Goal: Task Accomplishment & Management: Use online tool/utility

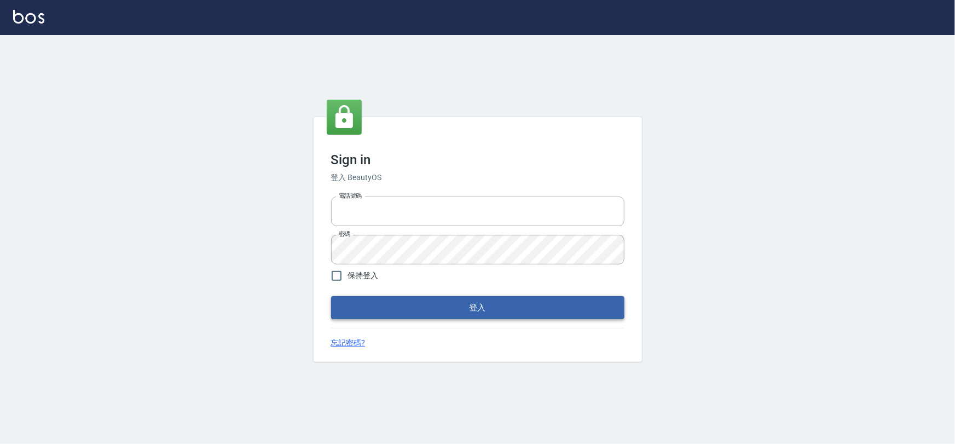
type input "0975575780"
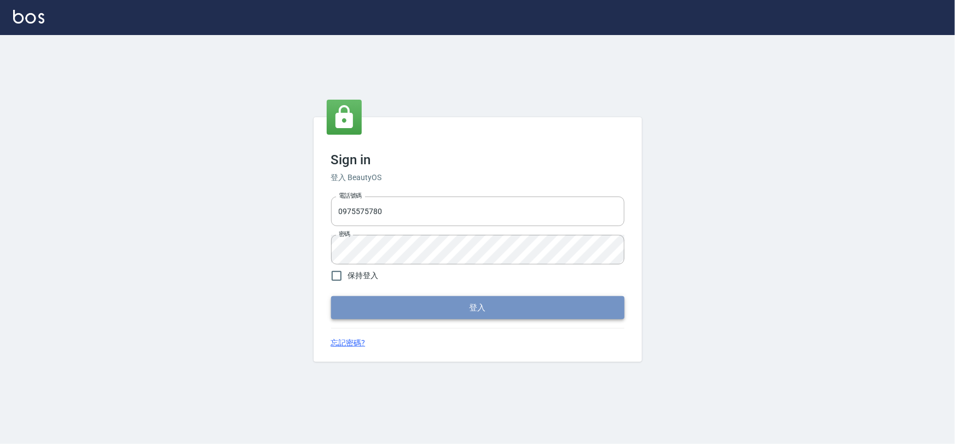
click at [387, 307] on button "登入" at bounding box center [477, 307] width 293 height 23
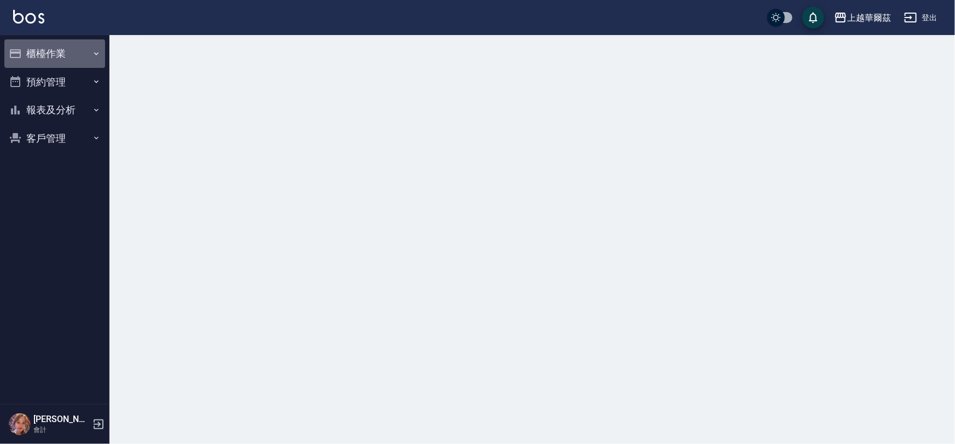
click at [76, 58] on button "櫃檯作業" at bounding box center [54, 53] width 101 height 28
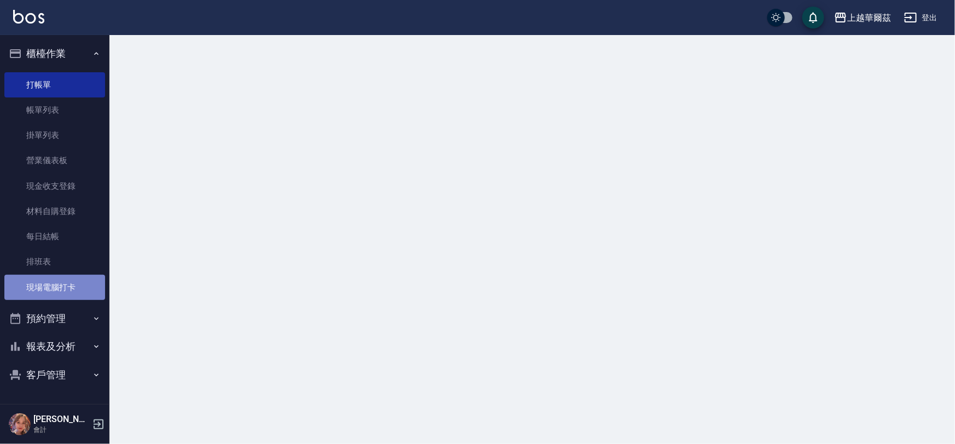
click at [51, 282] on link "現場電腦打卡" at bounding box center [54, 287] width 101 height 25
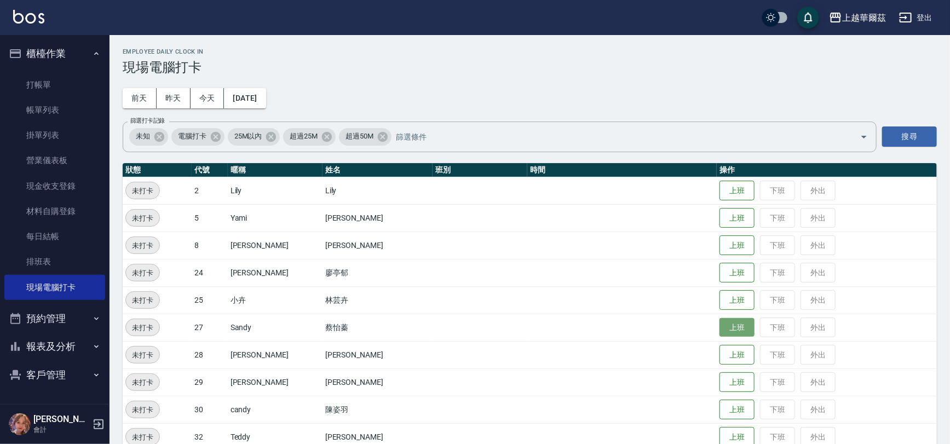
click at [723, 330] on button "上班" at bounding box center [736, 327] width 35 height 19
click at [719, 273] on button "上班" at bounding box center [736, 272] width 35 height 19
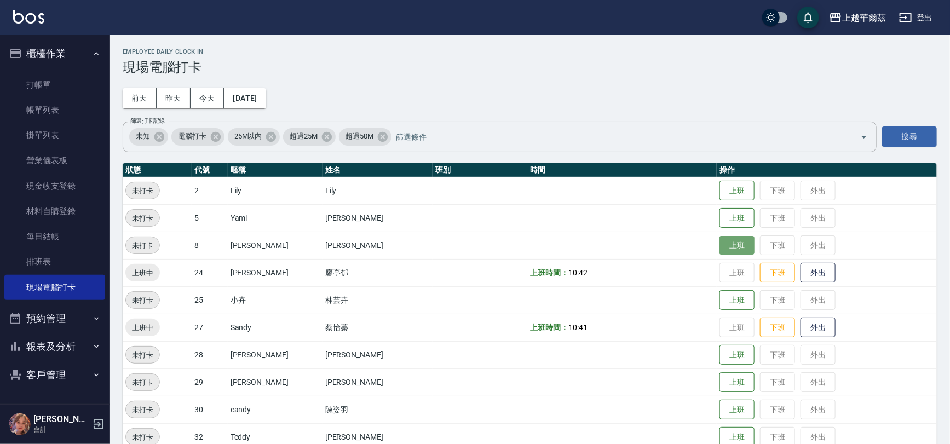
click at [722, 245] on button "上班" at bounding box center [736, 245] width 35 height 19
click at [719, 186] on button "上班" at bounding box center [736, 190] width 35 height 19
